Goal: Use online tool/utility: Utilize a website feature to perform a specific function

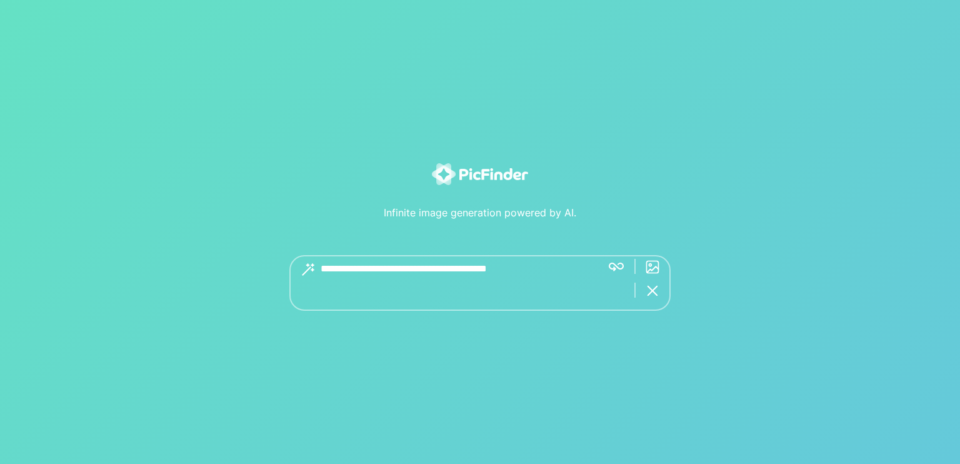
click at [470, 275] on textarea at bounding box center [456, 283] width 271 height 56
paste textarea "**********"
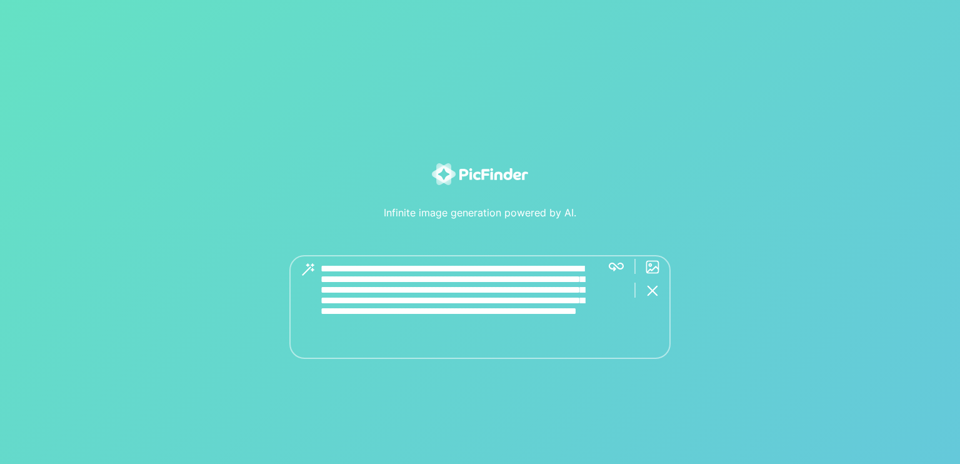
type textarea "**********"
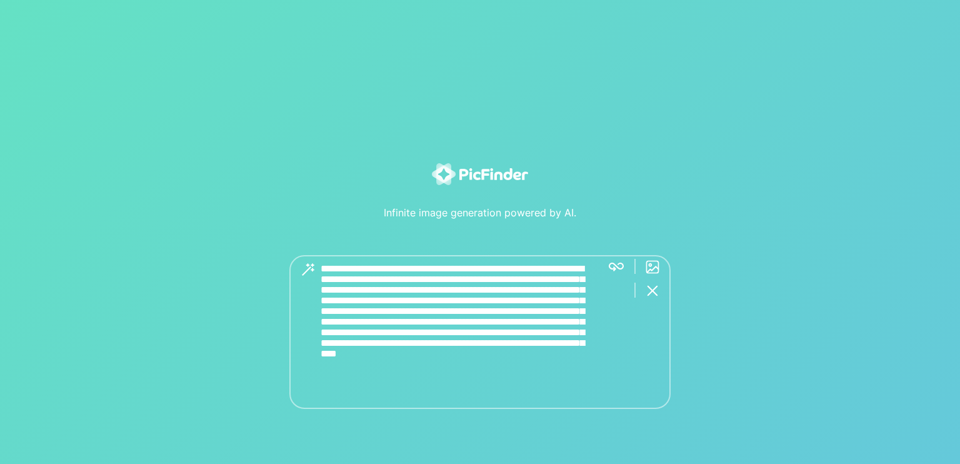
type textarea "**********"
